Goal: Submit feedback/report problem: Submit feedback/report problem

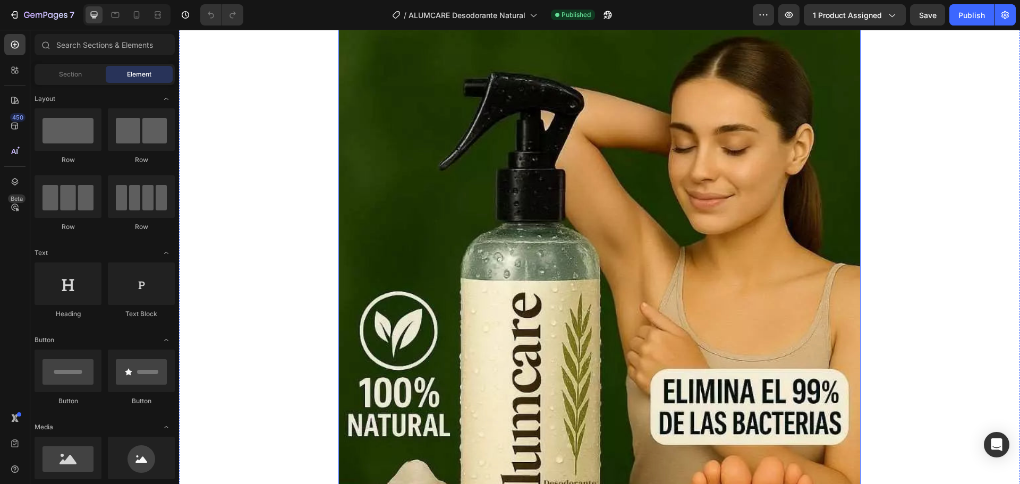
scroll to position [212, 0]
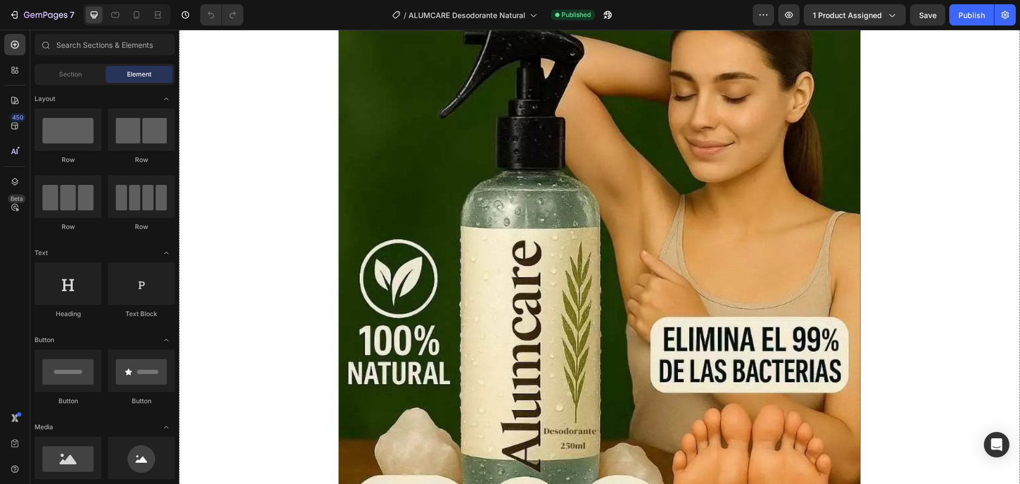
click at [566, 188] on img at bounding box center [599, 245] width 522 height 785
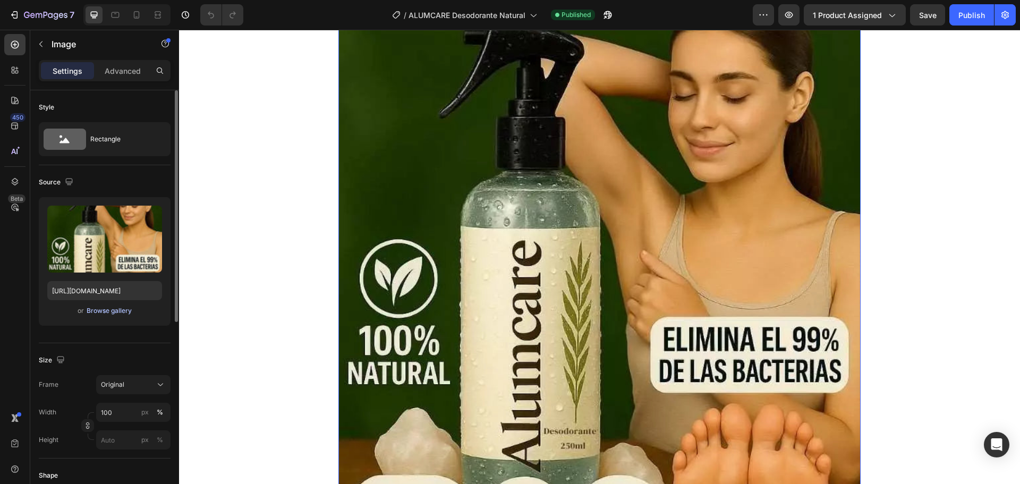
click at [97, 314] on div "Browse gallery" at bounding box center [109, 311] width 45 height 10
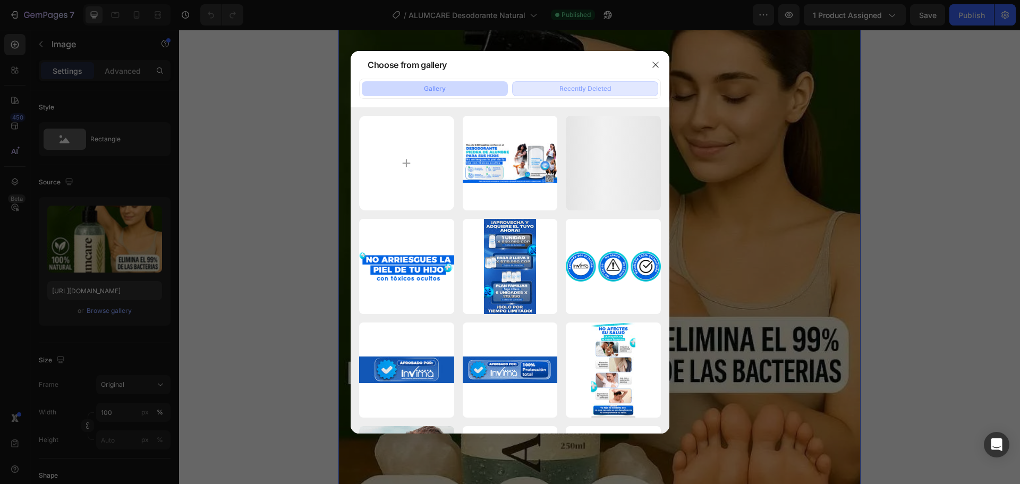
click at [560, 88] on div "Recently Deleted" at bounding box center [585, 89] width 52 height 10
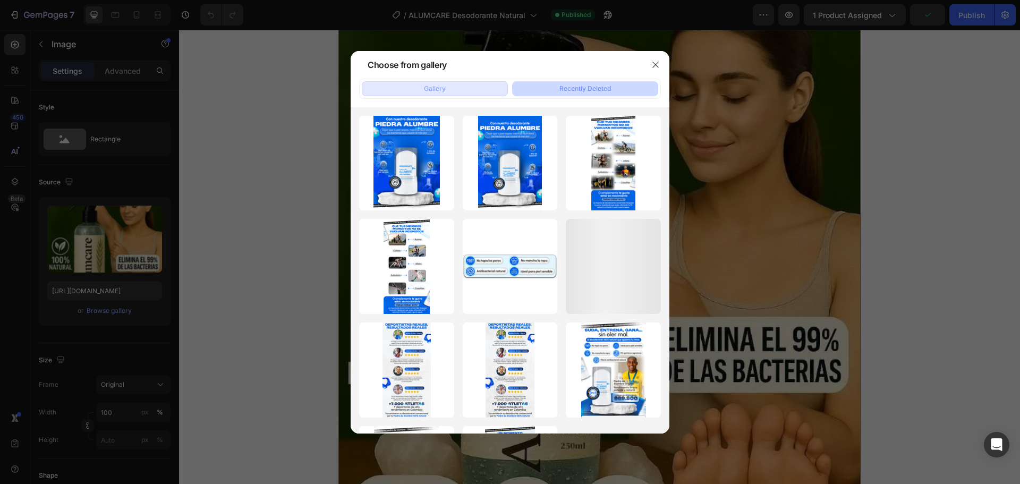
click at [440, 93] on div "Gallery" at bounding box center [435, 89] width 22 height 10
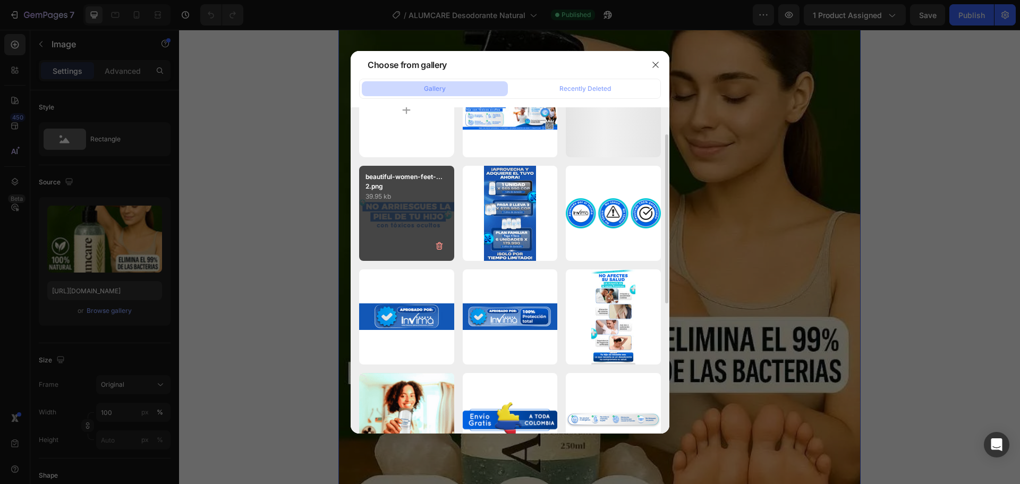
scroll to position [0, 0]
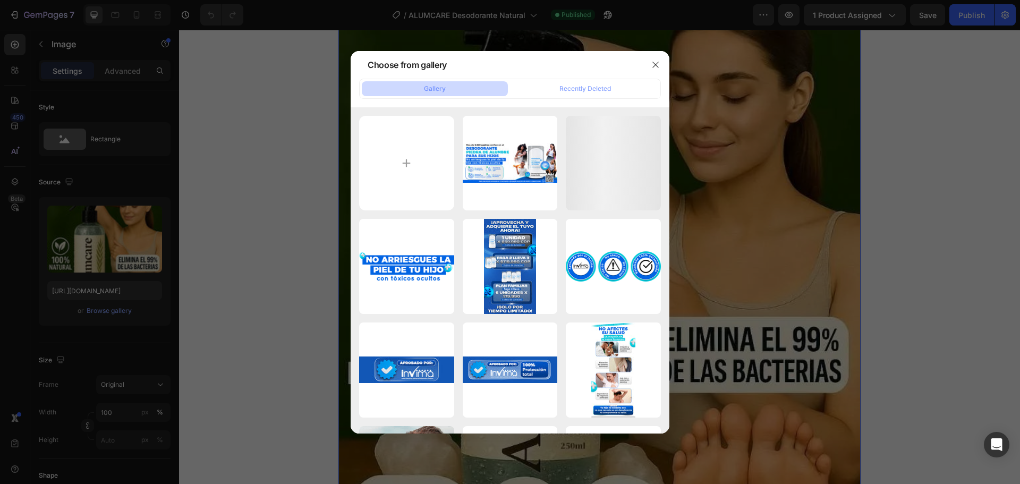
click at [421, 84] on button "Gallery" at bounding box center [435, 88] width 146 height 15
click at [417, 146] on input "file" at bounding box center [406, 163] width 95 height 95
click at [604, 86] on div "Recently Deleted" at bounding box center [585, 89] width 52 height 10
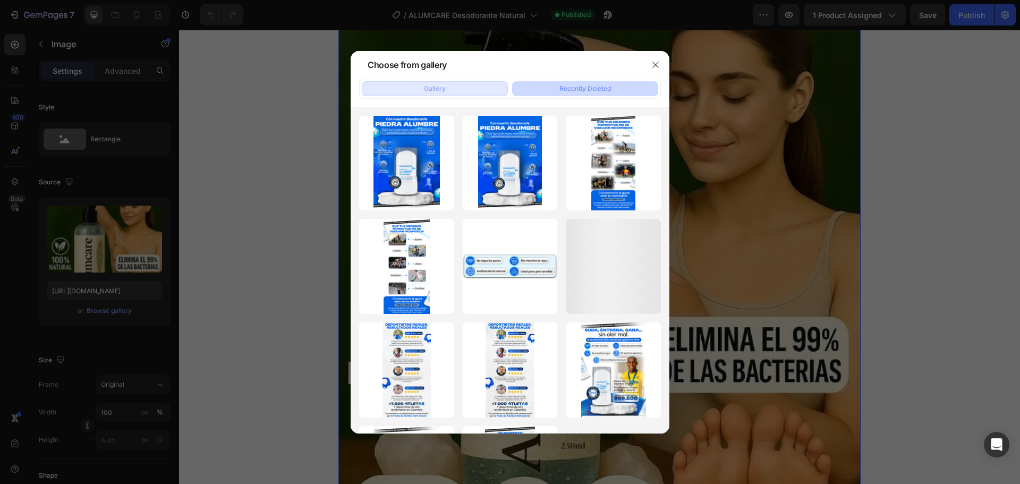
click at [465, 91] on button "Gallery" at bounding box center [435, 88] width 146 height 15
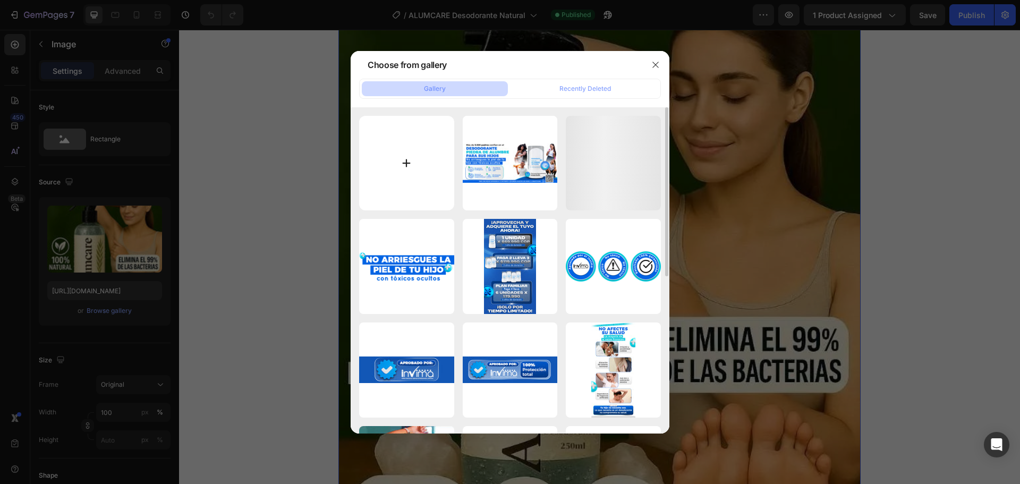
click at [412, 171] on input "file" at bounding box center [406, 163] width 95 height 95
click at [655, 61] on icon "button" at bounding box center [655, 65] width 8 height 8
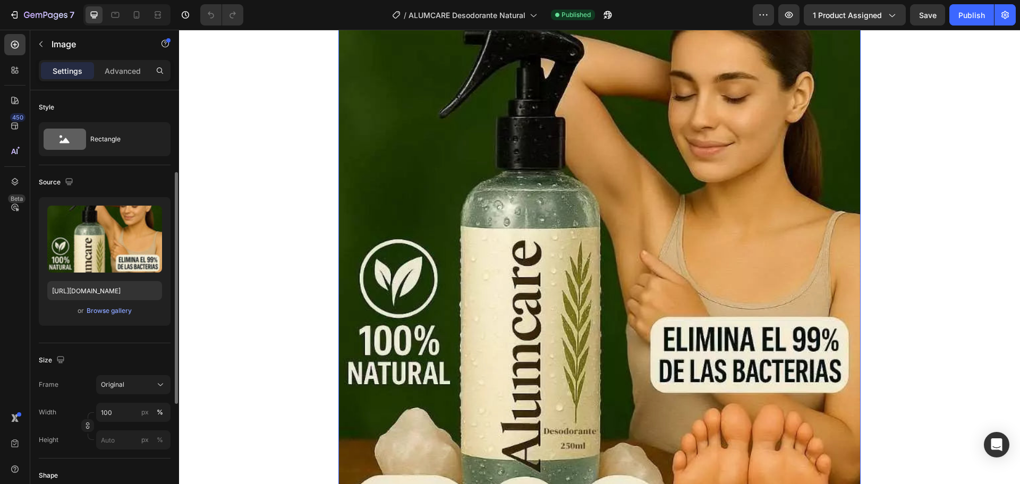
scroll to position [53, 0]
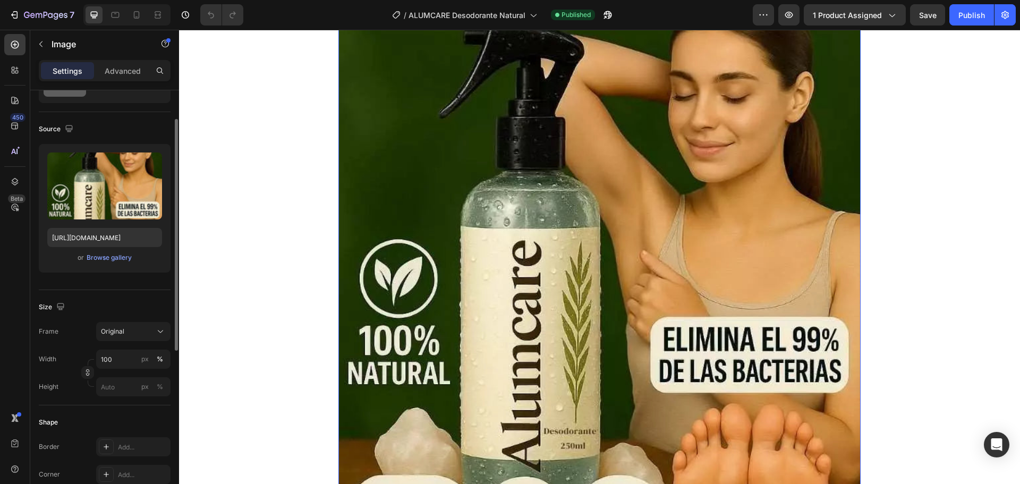
click at [132, 263] on div "or Browse gallery" at bounding box center [104, 257] width 115 height 13
click at [116, 259] on div "Browse gallery" at bounding box center [109, 258] width 45 height 10
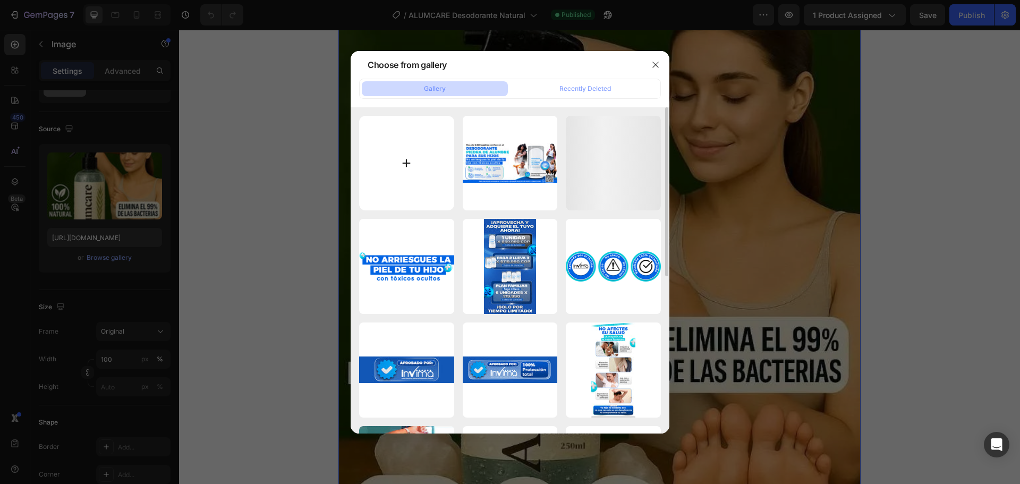
click at [408, 161] on input "file" at bounding box center [406, 163] width 95 height 95
type input "C:\fakepath\gempages_522219999520097205-5011f472-bf91-492c-b90a-f227cb66fe5b_co…"
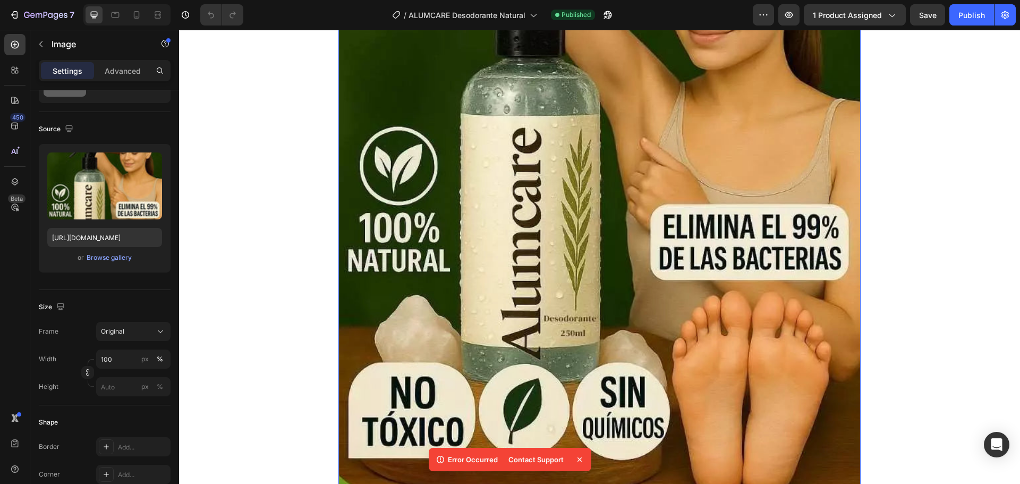
scroll to position [319, 0]
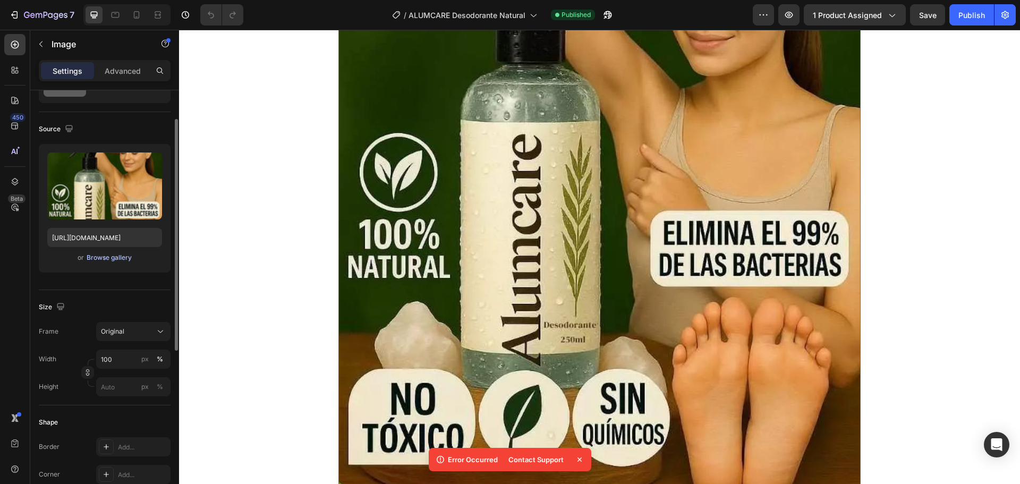
click at [100, 258] on div "Browse gallery" at bounding box center [109, 258] width 45 height 10
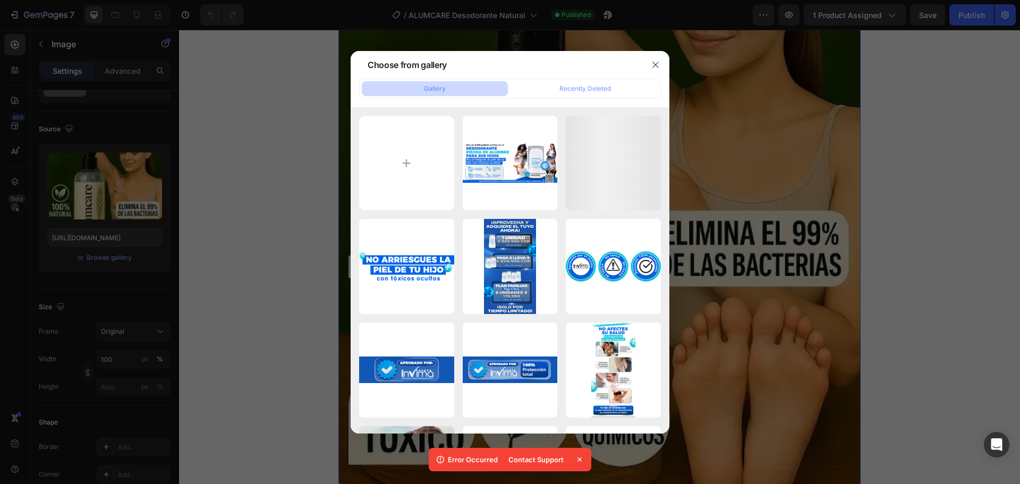
click at [474, 461] on p "Error Occurred" at bounding box center [473, 459] width 50 height 11
click at [551, 454] on div "Contact Support" at bounding box center [536, 459] width 68 height 15
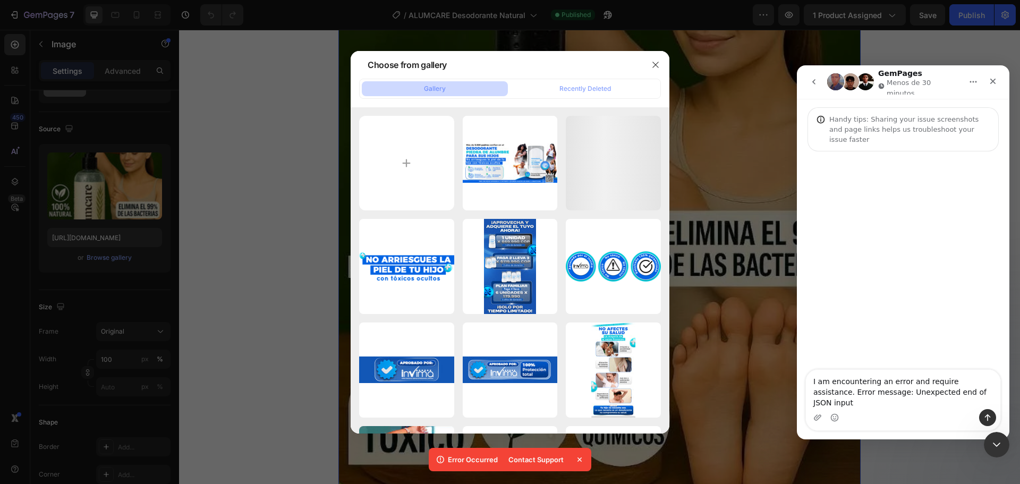
scroll to position [0, 0]
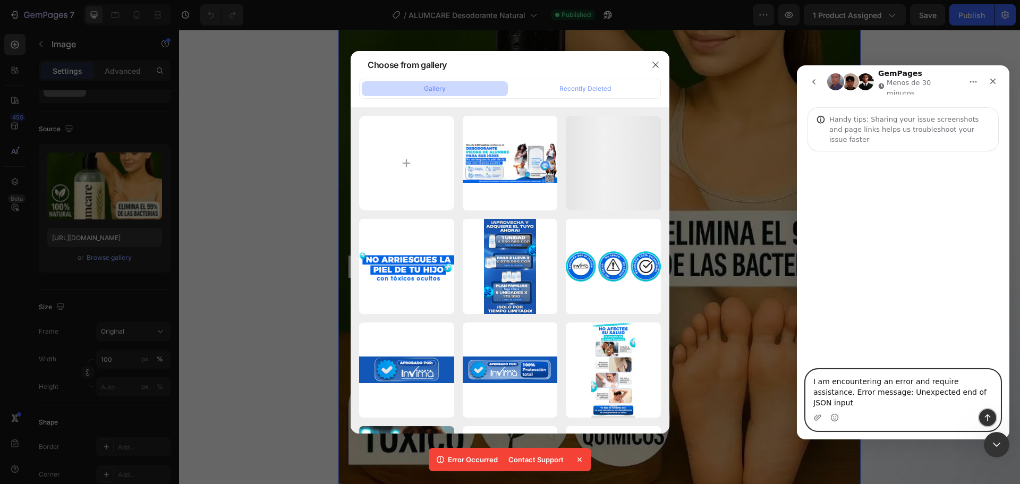
click at [980, 414] on button "Enviar un mensaje…" at bounding box center [987, 417] width 17 height 17
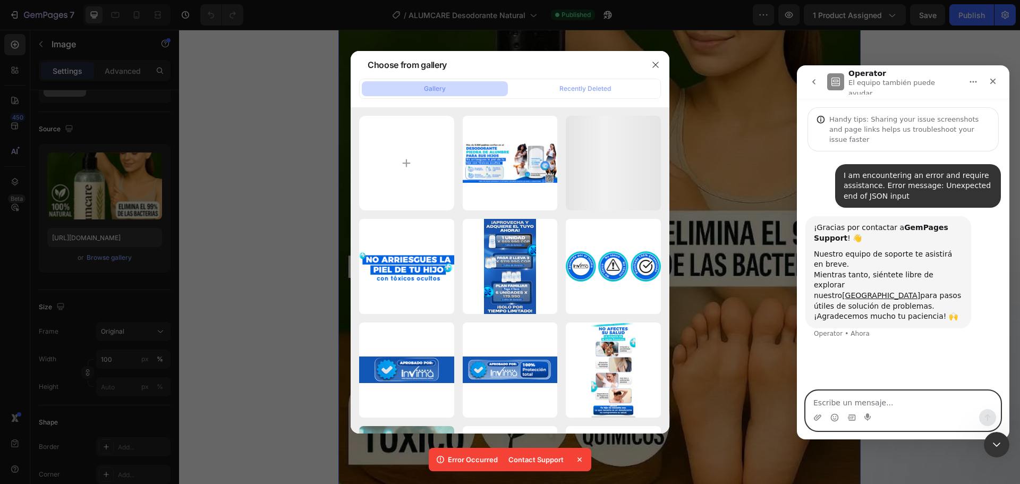
paste textarea "Hello, it won't let me attach images."
type textarea "Hello, it won't let me attach images."
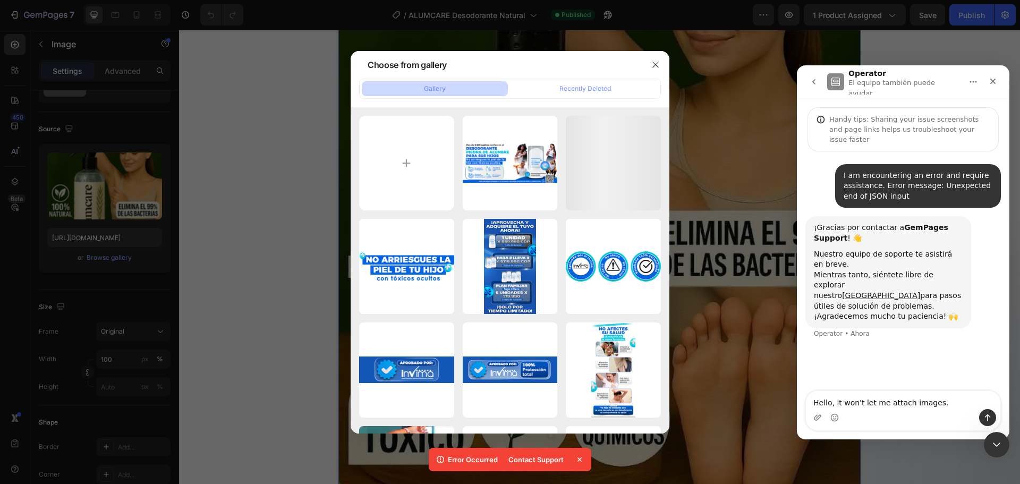
click at [998, 412] on div "Intercom Messenger" at bounding box center [903, 417] width 194 height 17
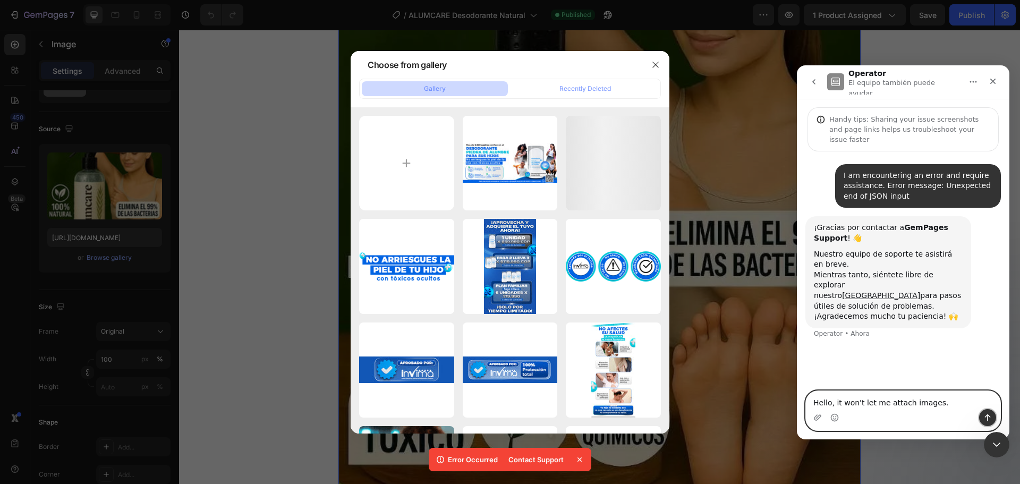
click at [989, 413] on button "Enviar un mensaje…" at bounding box center [987, 417] width 17 height 17
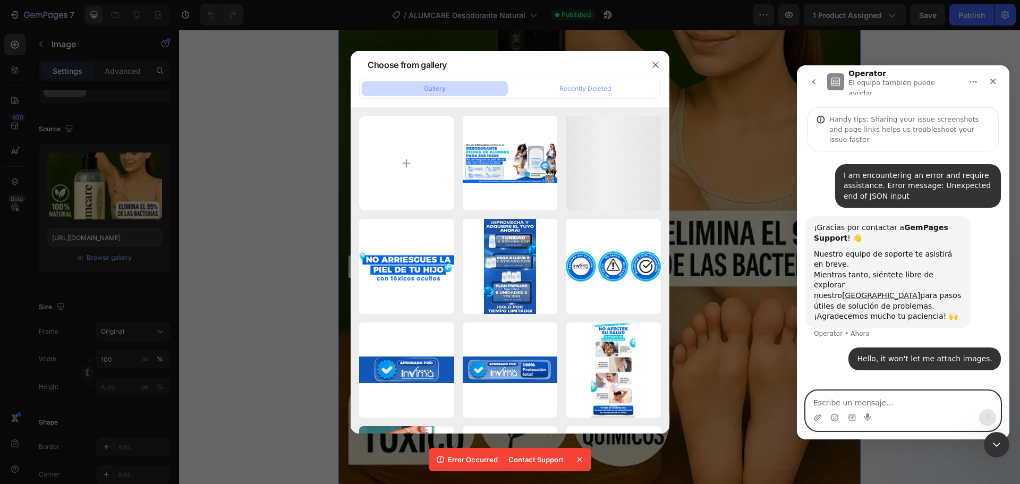
paste textarea "hola no me deja adjuntar imagenes"
type textarea "hola no me deja adjuntar imagenes"
click at [982, 411] on button "Enviar un mensaje…" at bounding box center [987, 417] width 17 height 17
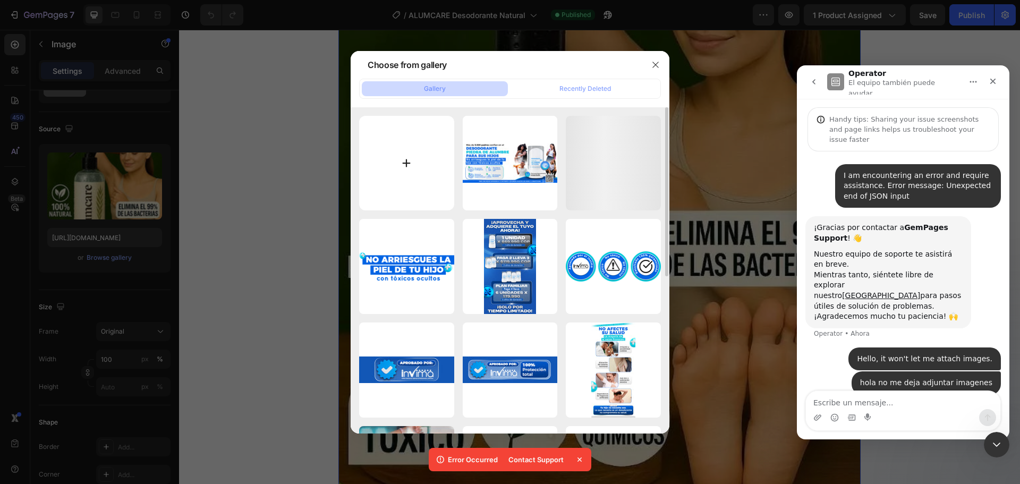
click at [417, 179] on input "file" at bounding box center [406, 163] width 95 height 95
type input "C:\fakepath\gempages_522219999520097205-5011f472-bf91-492c-b90a-f227cb66fe5b_co…"
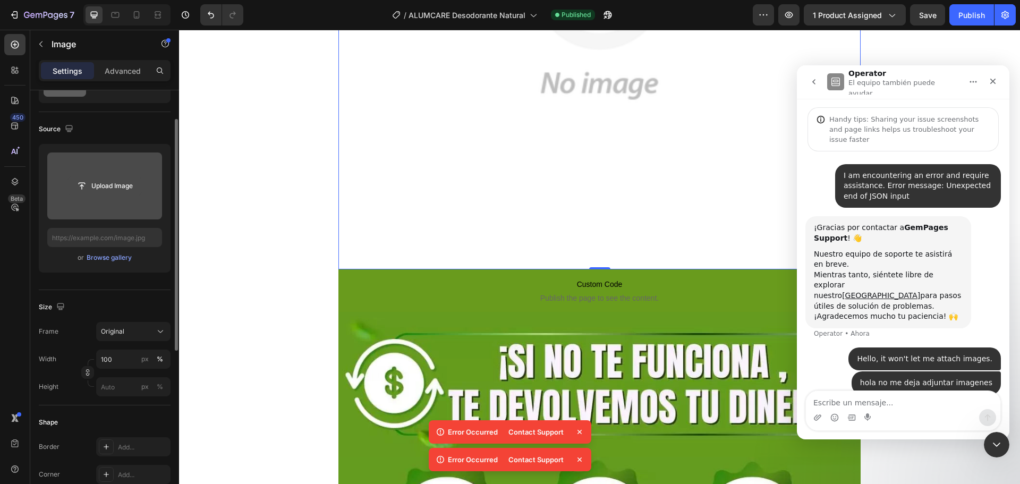
click at [134, 185] on input "file" at bounding box center [104, 186] width 73 height 18
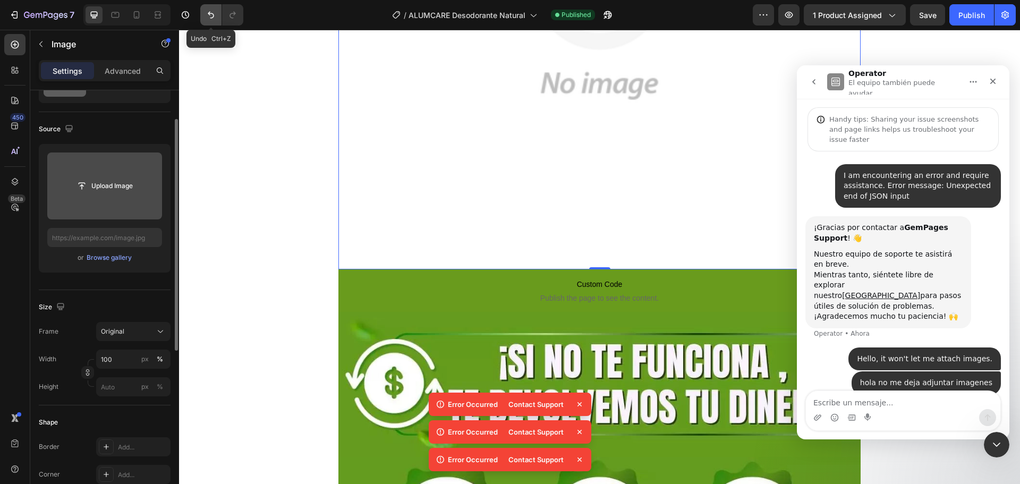
click at [214, 20] on icon "Undo/Redo" at bounding box center [211, 15] width 11 height 11
type input "[URL][DOMAIN_NAME]"
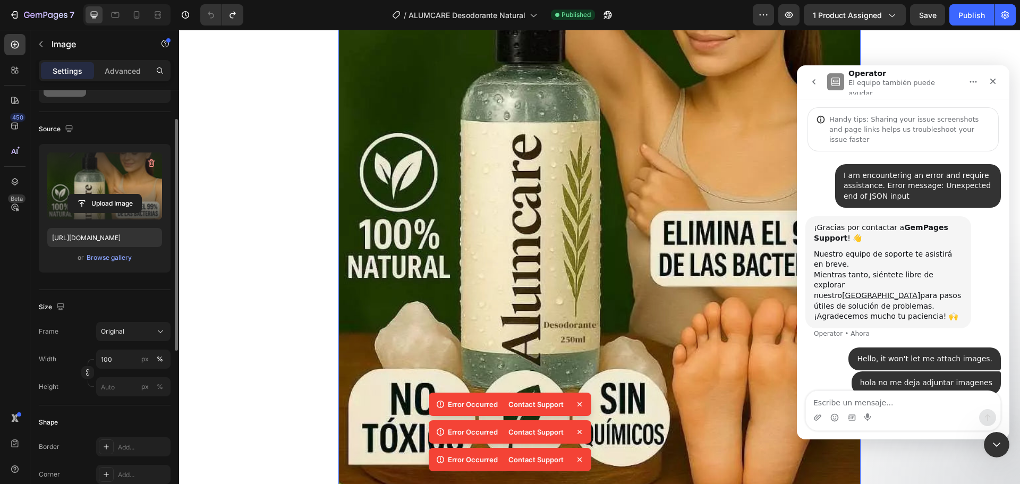
click at [582, 204] on img at bounding box center [599, 139] width 522 height 785
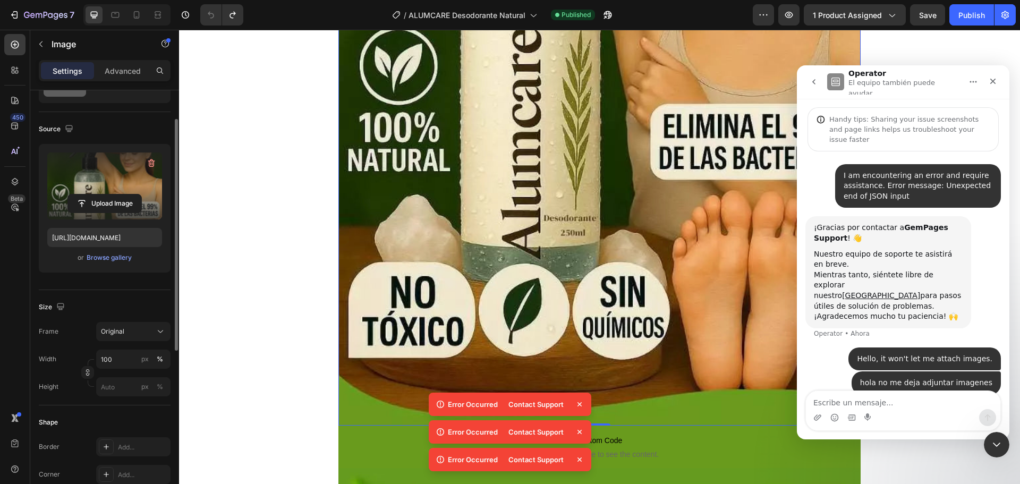
scroll to position [425, 0]
click at [130, 231] on input "[URL][DOMAIN_NAME]" at bounding box center [104, 237] width 115 height 19
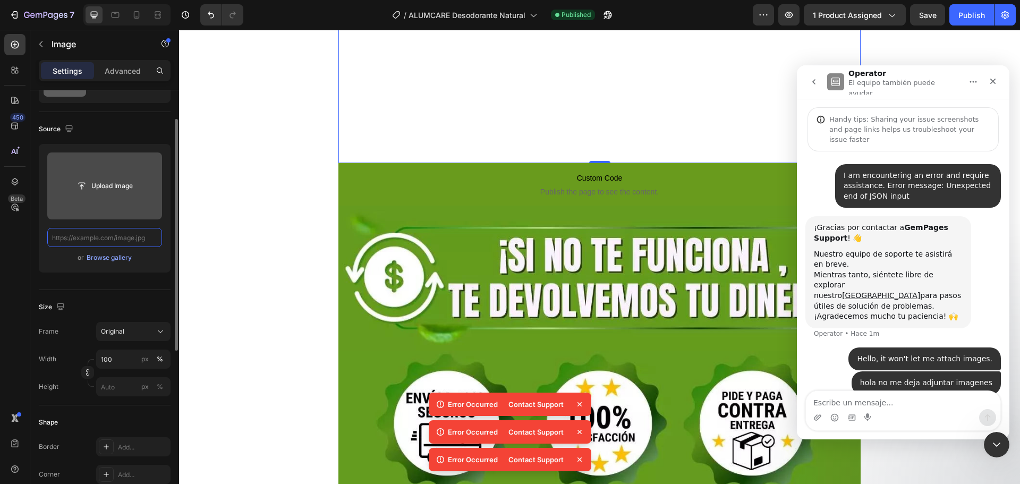
paste input "[URL][DOMAIN_NAME]"
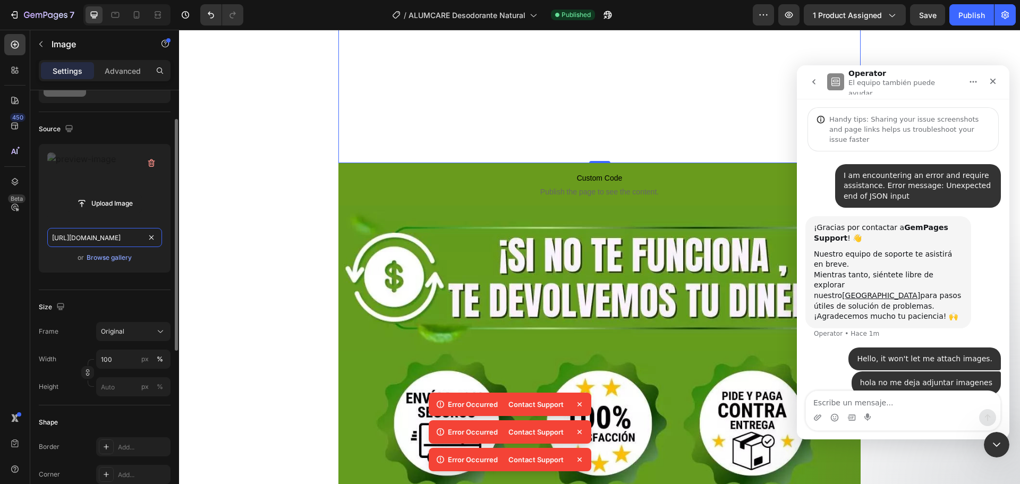
scroll to position [0, 412]
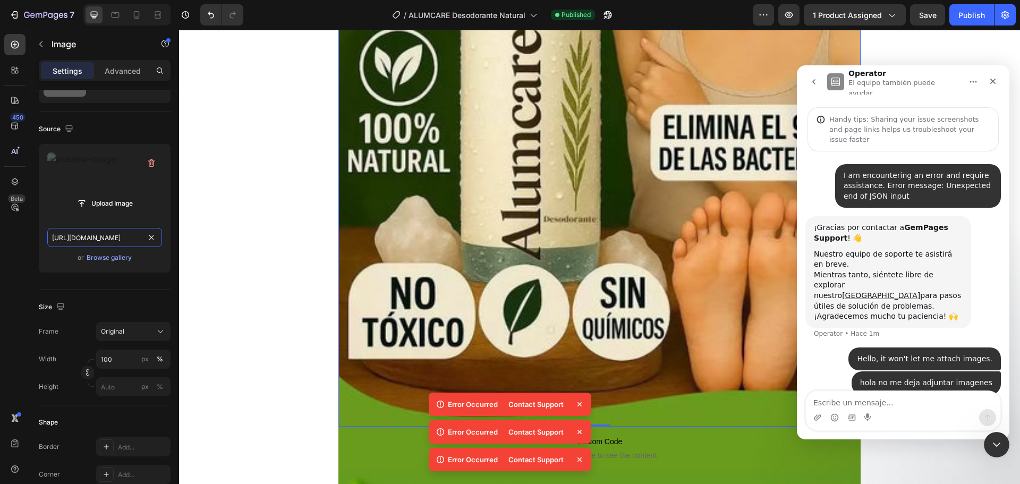
type input "[URL][DOMAIN_NAME]"
click at [609, 171] on img at bounding box center [599, 34] width 522 height 786
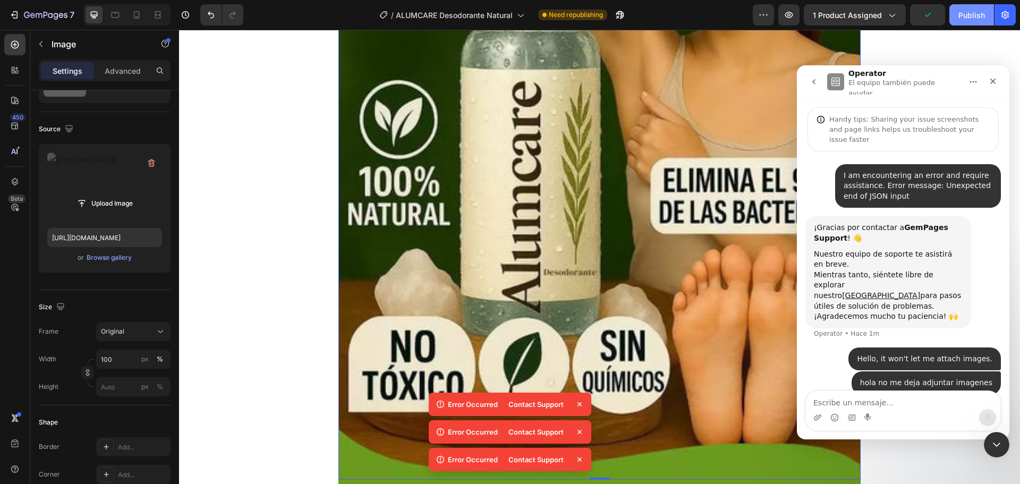
click at [960, 18] on div "Publish" at bounding box center [971, 15] width 27 height 11
click at [88, 171] on label at bounding box center [104, 185] width 115 height 67
click at [88, 194] on input "file" at bounding box center [104, 203] width 73 height 18
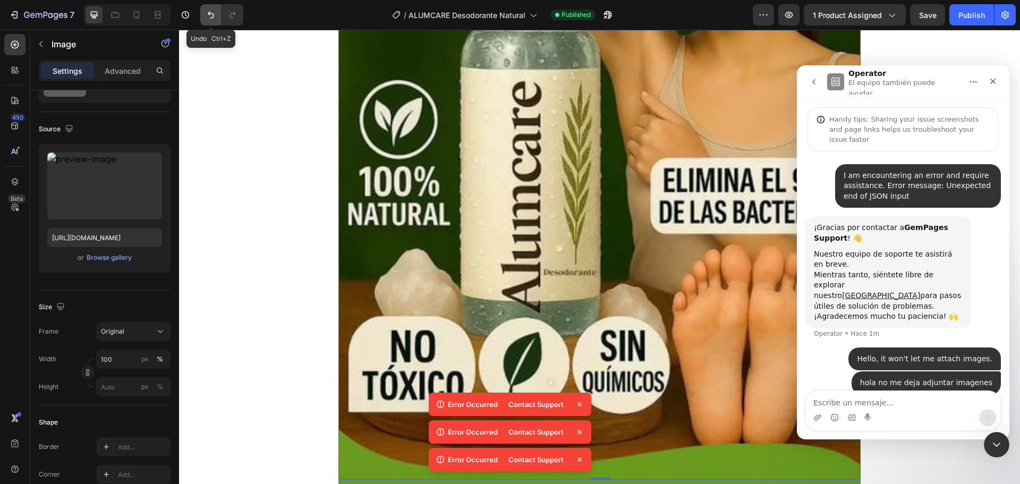
click at [206, 16] on icon "Undo/Redo" at bounding box center [211, 15] width 11 height 11
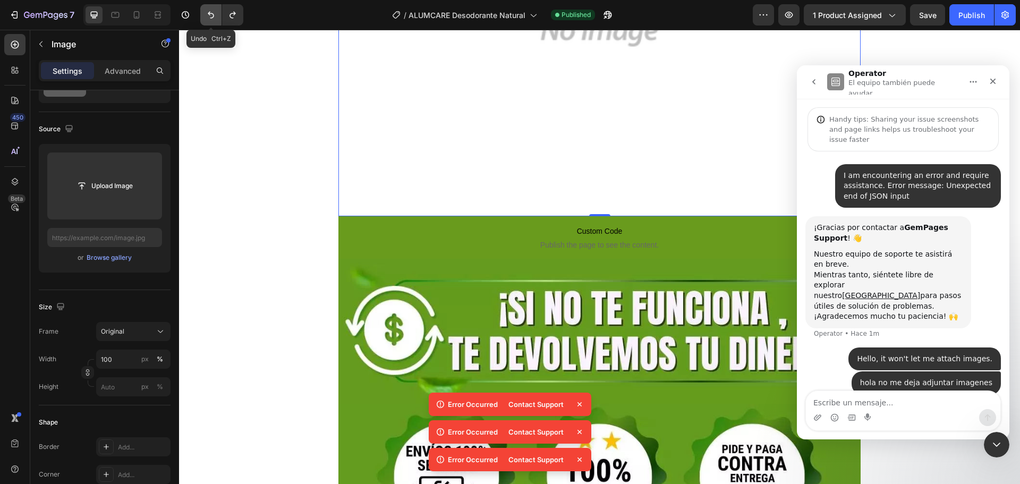
click at [206, 16] on icon "Undo/Redo" at bounding box center [211, 15] width 11 height 11
type input "[URL][DOMAIN_NAME]"
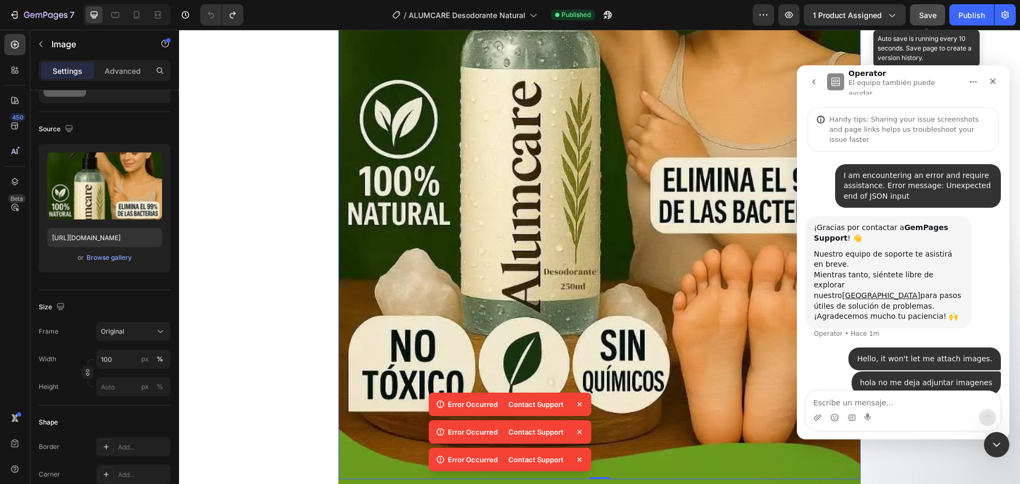
click at [938, 16] on button "Save" at bounding box center [927, 14] width 35 height 21
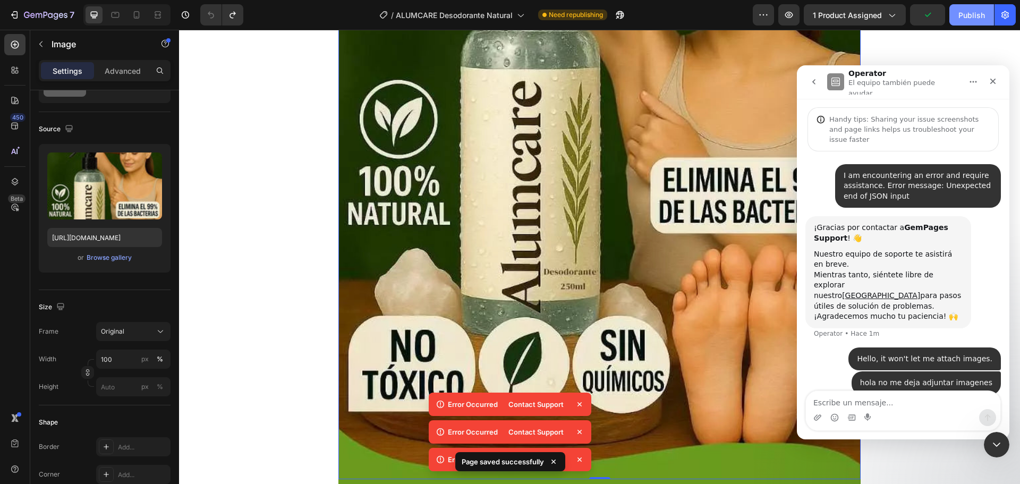
click at [963, 18] on div "Publish" at bounding box center [971, 15] width 27 height 11
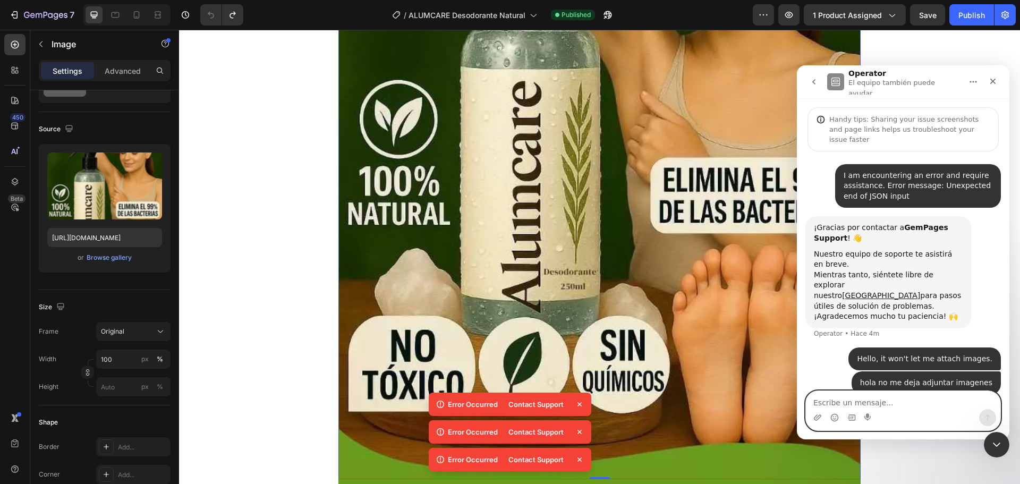
click at [838, 400] on textarea "Escribe un mensaje..." at bounding box center [903, 400] width 194 height 18
type textarea "hola"
